Goal: Task Accomplishment & Management: Use online tool/utility

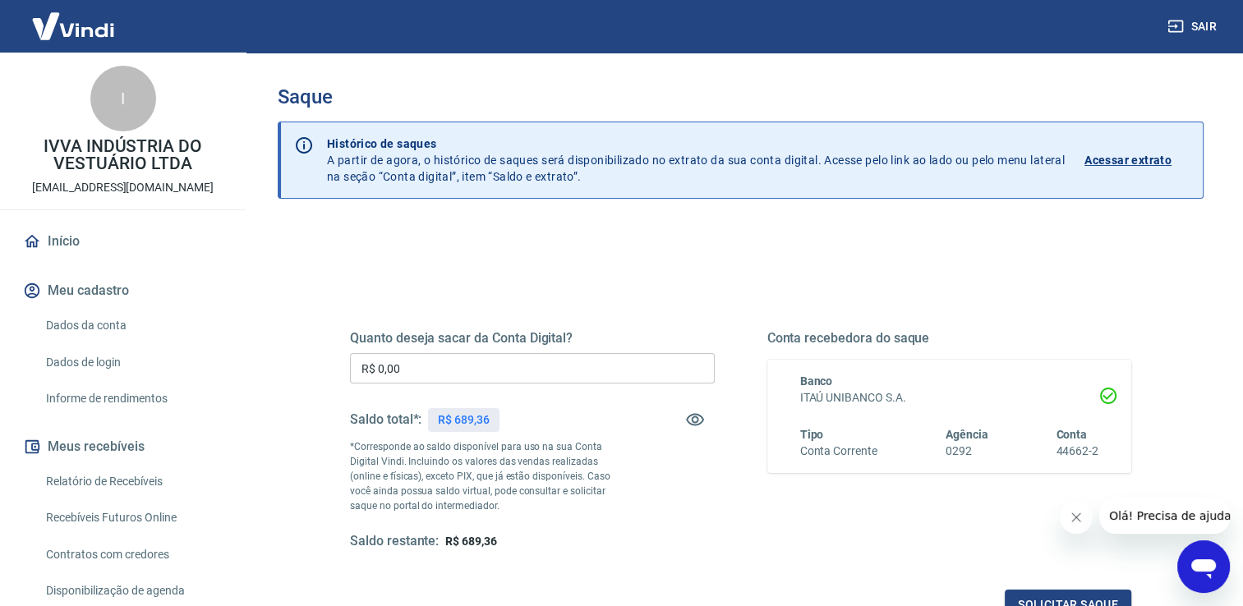
click at [463, 375] on input "R$ 0,00" at bounding box center [532, 368] width 365 height 30
type input "R$ 689,36"
click at [1032, 593] on button "Solicitar saque" at bounding box center [1068, 605] width 126 height 30
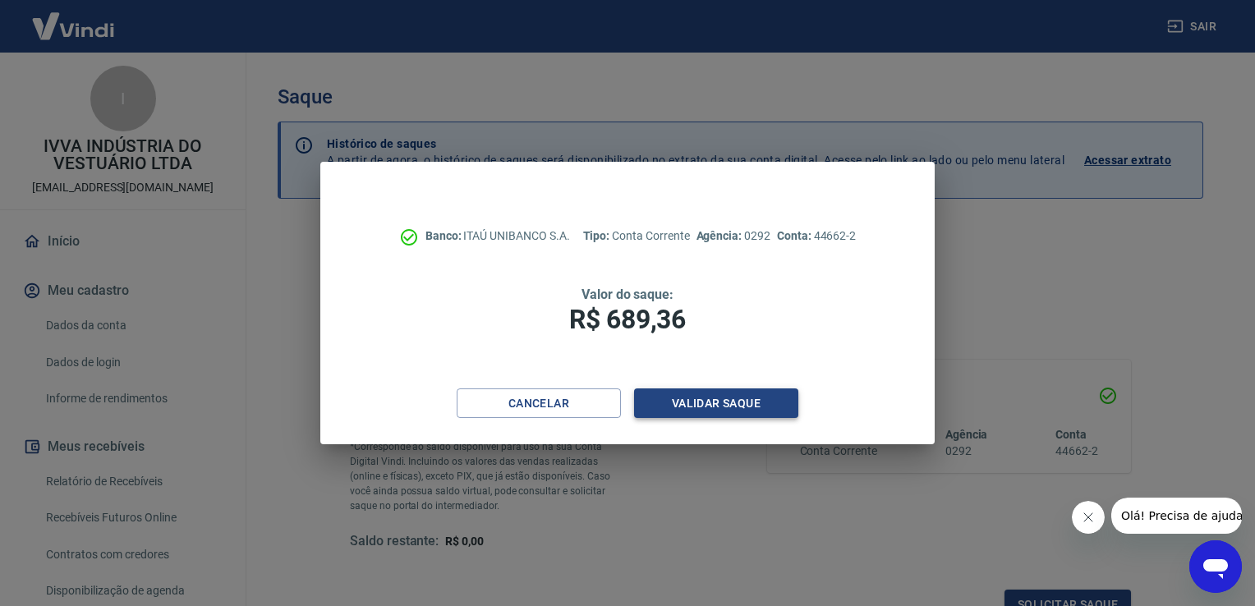
click at [745, 413] on button "Validar saque" at bounding box center [716, 404] width 164 height 30
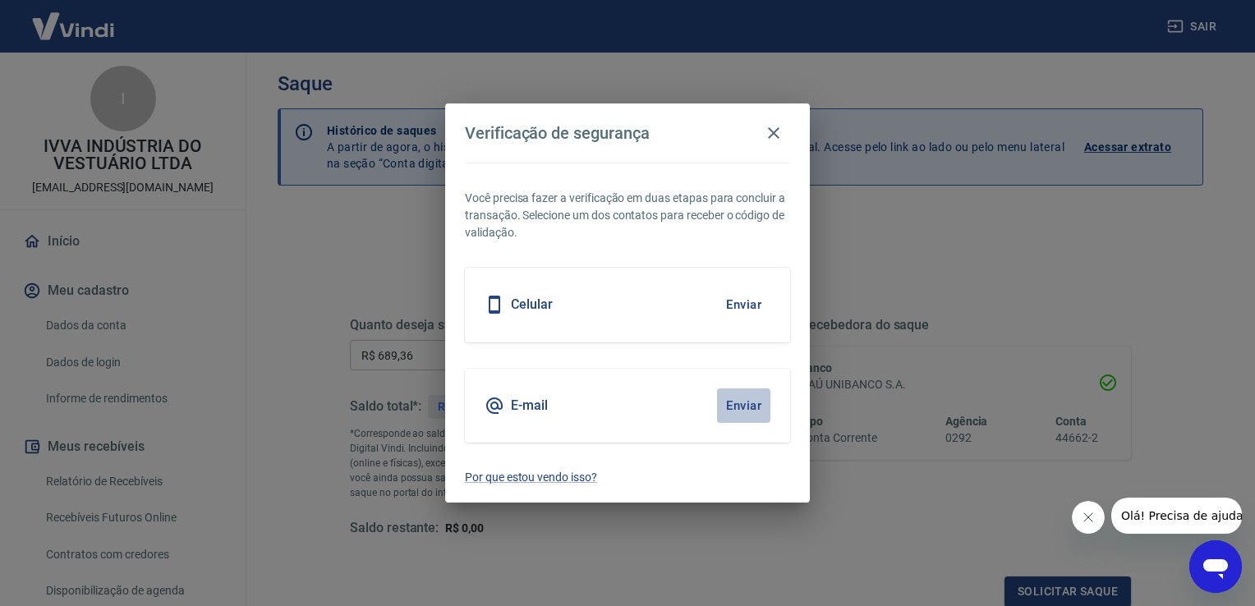
click at [741, 409] on button "Enviar" at bounding box center [743, 406] width 53 height 34
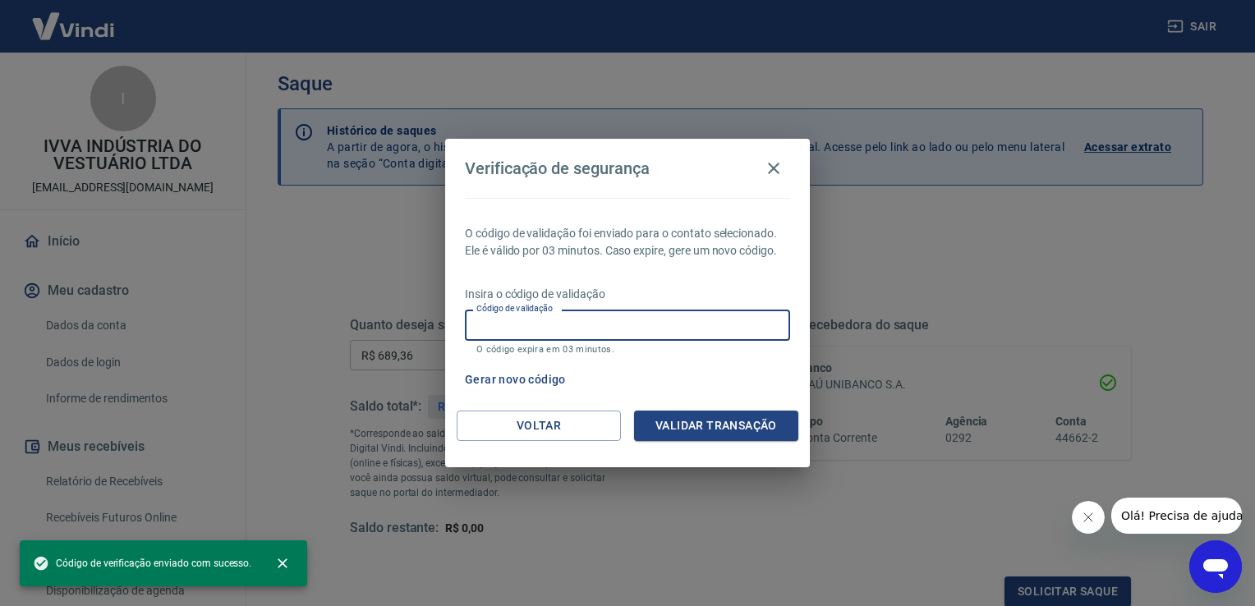
click at [618, 326] on input "Código de validação" at bounding box center [627, 325] width 325 height 30
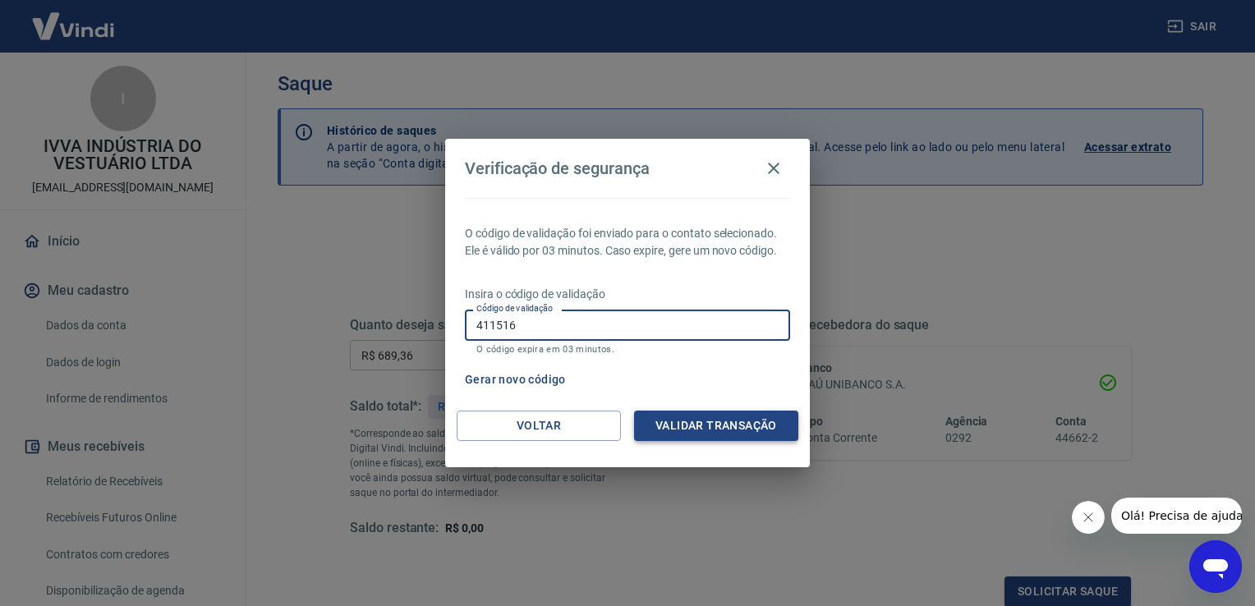
type input "411516"
click at [708, 432] on button "Validar transação" at bounding box center [716, 426] width 164 height 30
